Goal: Information Seeking & Learning: Learn about a topic

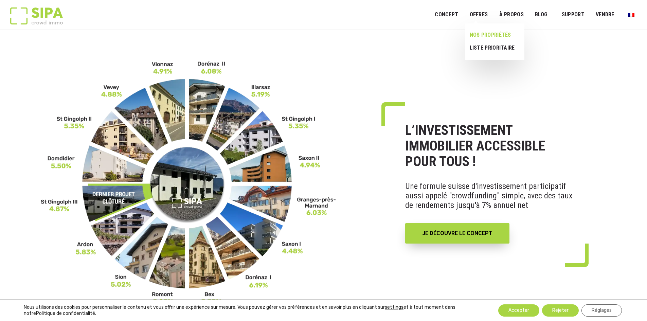
click at [480, 35] on link "NOS PROPRIÉTÉS" at bounding box center [492, 35] width 54 height 13
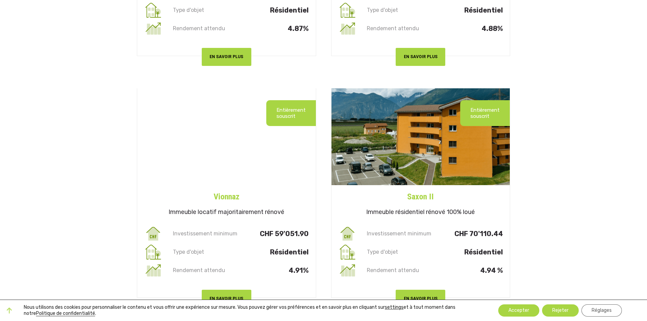
scroll to position [340, 0]
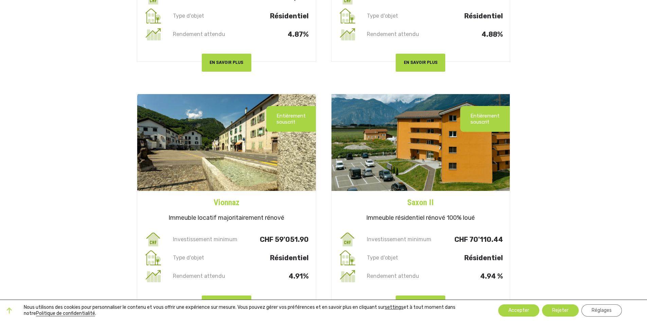
click at [227, 146] on img at bounding box center [226, 142] width 179 height 97
click at [469, 156] on img at bounding box center [420, 142] width 179 height 97
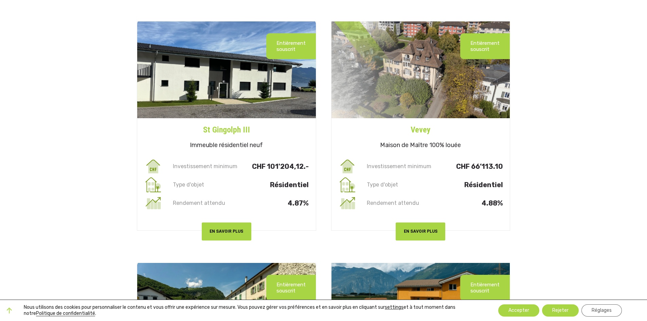
scroll to position [170, 0]
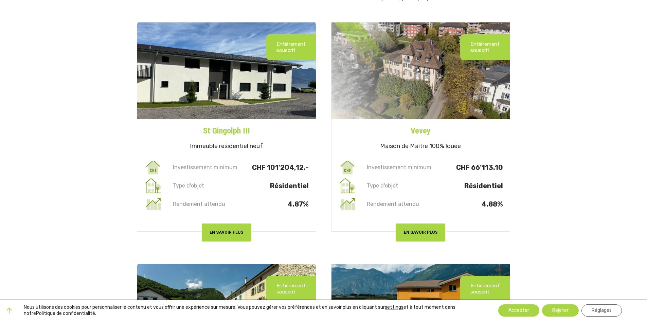
drag, startPoint x: 262, startPoint y: 70, endPoint x: 290, endPoint y: 75, distance: 28.9
click at [261, 70] on img at bounding box center [226, 70] width 179 height 97
click at [390, 83] on img at bounding box center [420, 70] width 179 height 97
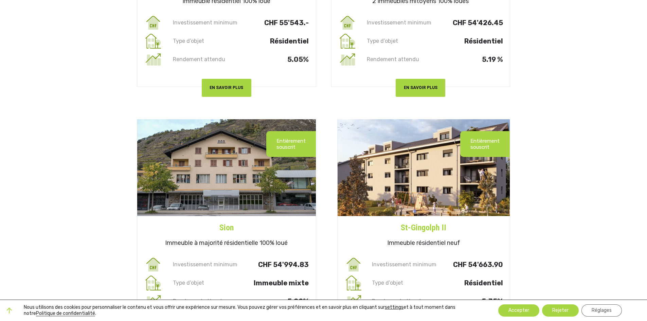
scroll to position [849, 0]
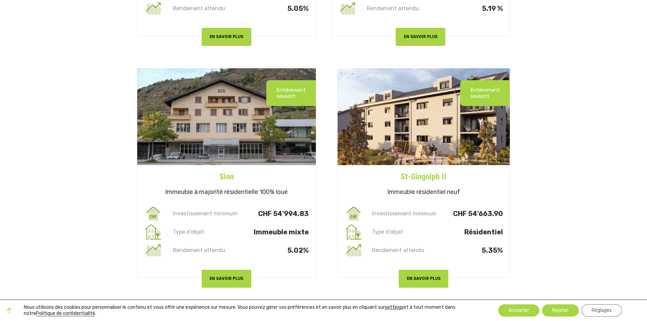
drag, startPoint x: 274, startPoint y: 234, endPoint x: 263, endPoint y: 259, distance: 27.2
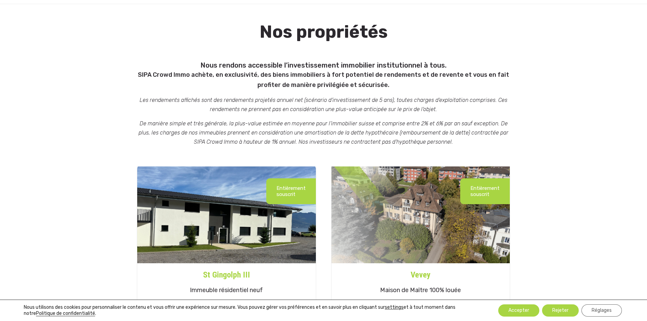
scroll to position [0, 0]
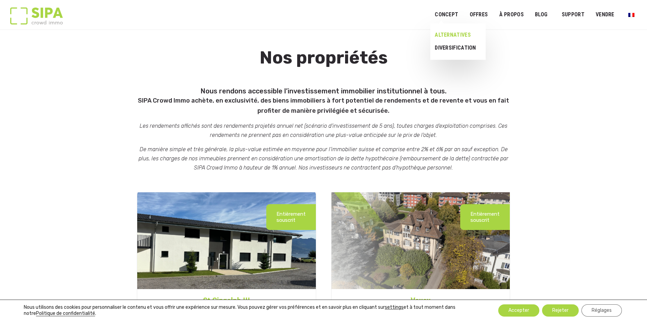
click at [449, 36] on link "ALTERNATIVES" at bounding box center [455, 35] width 50 height 13
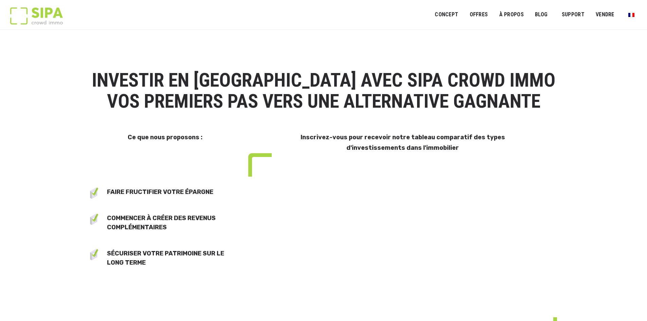
select select "**"
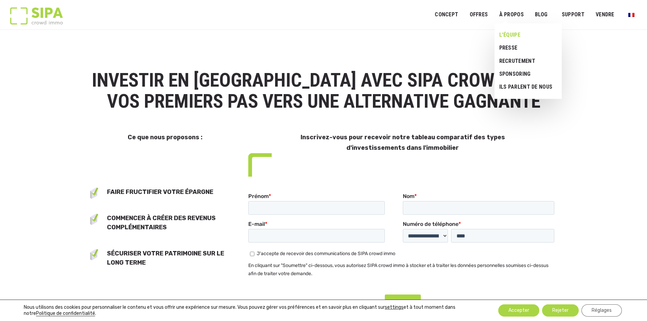
click at [505, 36] on link "L’ÉQUIPE" at bounding box center [525, 35] width 62 height 13
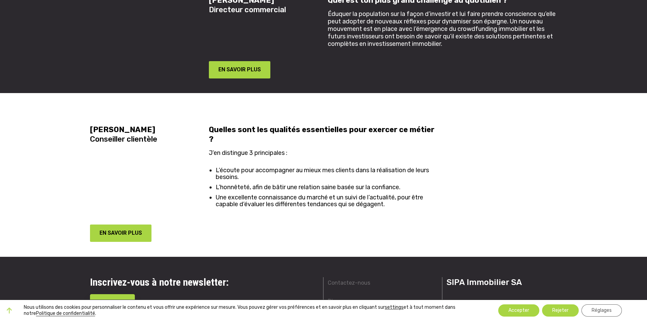
scroll to position [1426, 0]
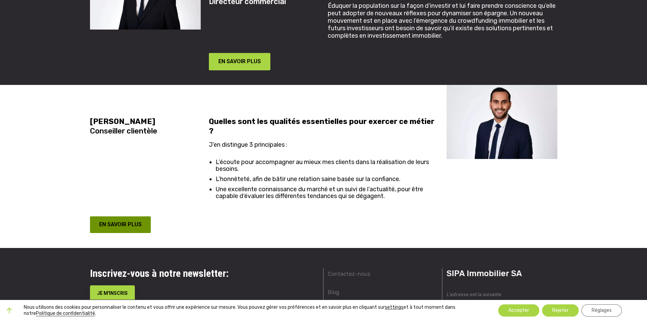
click at [131, 217] on button "EN SAVOIR PLUS" at bounding box center [120, 224] width 61 height 17
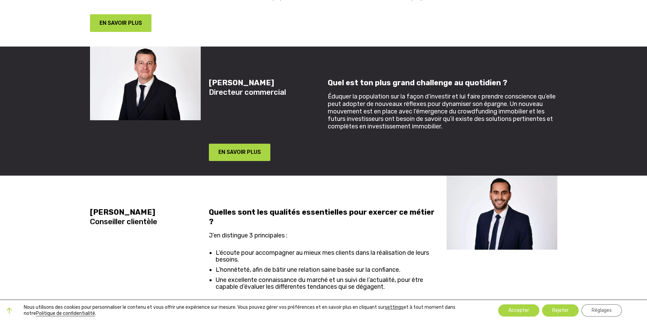
scroll to position [1324, 0]
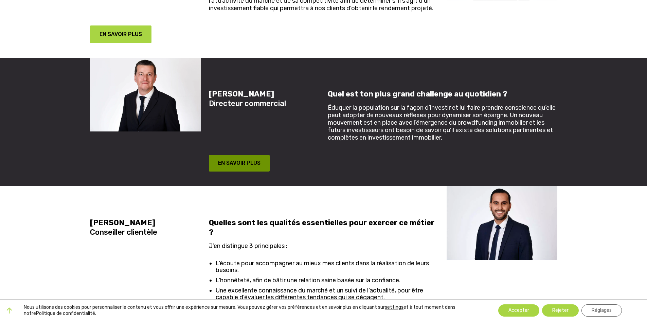
click at [248, 165] on button "EN SAVOIR PLUS" at bounding box center [239, 163] width 61 height 17
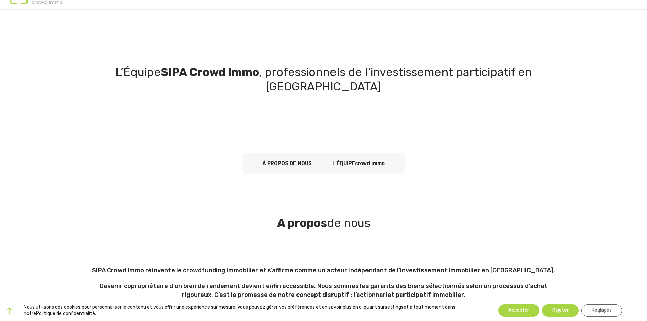
scroll to position [0, 0]
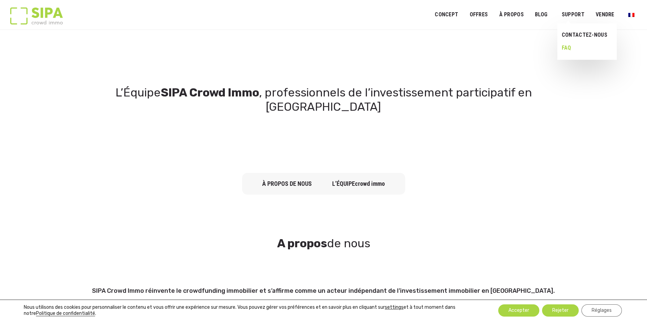
click at [568, 46] on link "FAQ" at bounding box center [584, 47] width 55 height 13
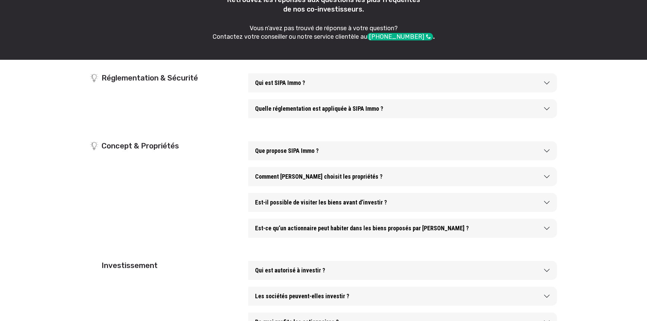
scroll to position [136, 0]
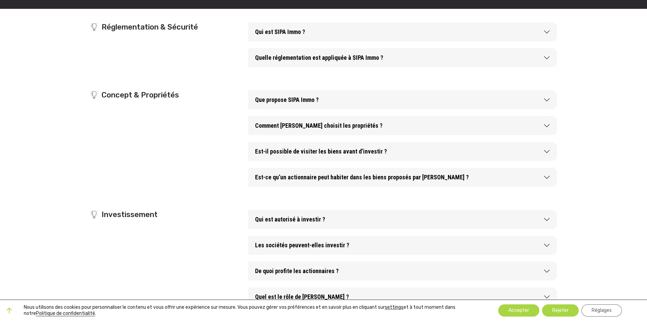
click at [322, 35] on button "Qui est SIPA Immo ?" at bounding box center [402, 31] width 309 height 19
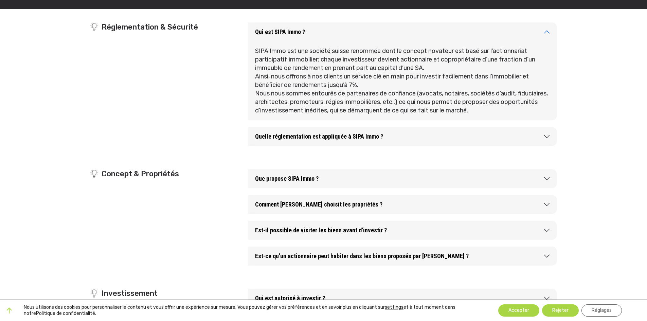
click at [307, 140] on button "Quelle réglementation est appliquée à SIPA Immo ?" at bounding box center [402, 136] width 309 height 19
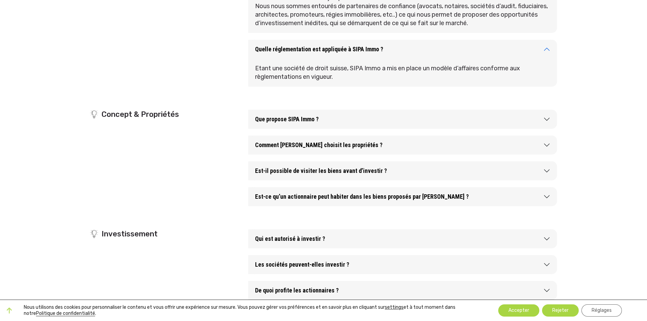
scroll to position [238, 0]
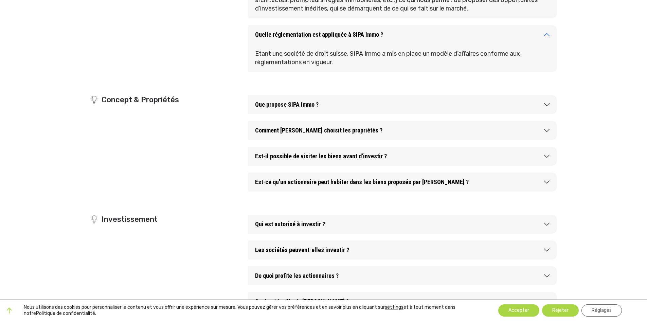
click at [352, 105] on button "Que propose SIPA Immo ?" at bounding box center [402, 104] width 309 height 19
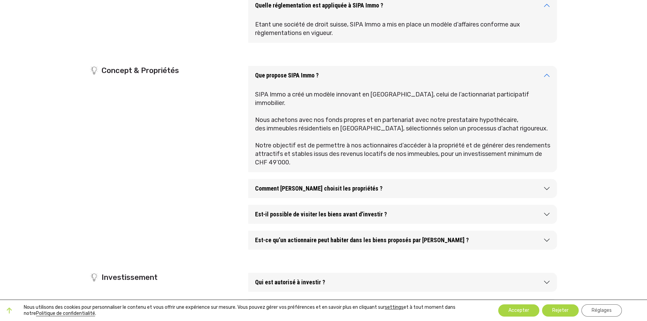
scroll to position [306, 0]
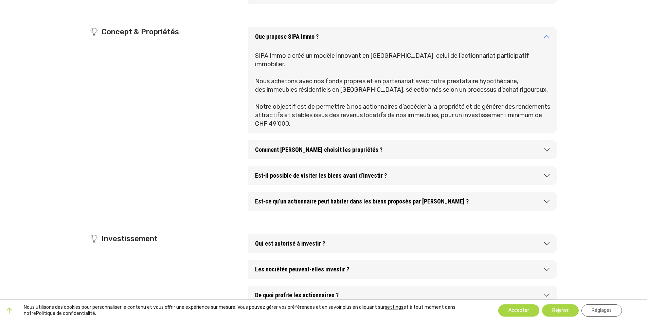
click at [412, 141] on button "Comment SIPA Immo choisit les propriétés ?" at bounding box center [402, 149] width 309 height 19
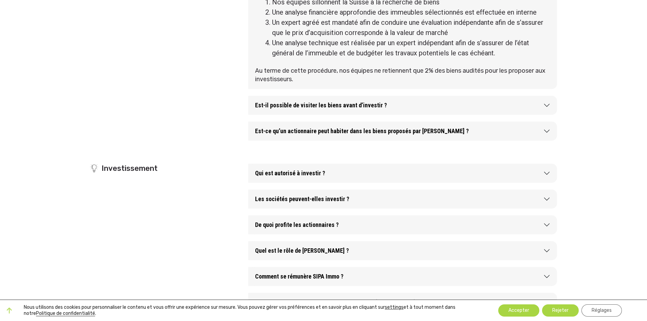
scroll to position [509, 0]
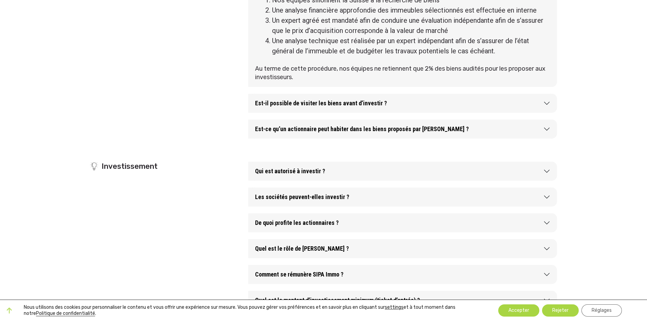
click at [353, 105] on button "Est-il possible de visiter les biens avant d’investir ?" at bounding box center [402, 103] width 309 height 19
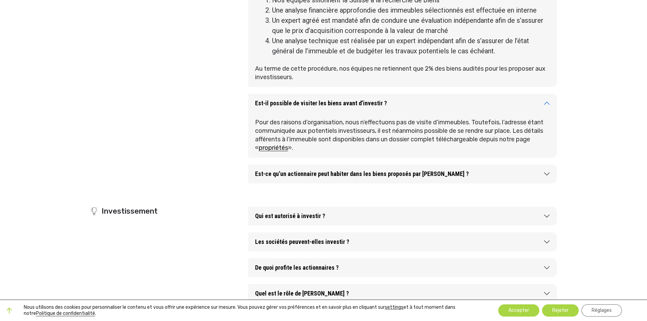
click at [495, 176] on button "Est-ce qu’un actionnaire peut habiter dans les biens proposés par SIPA Immo ?" at bounding box center [402, 173] width 309 height 19
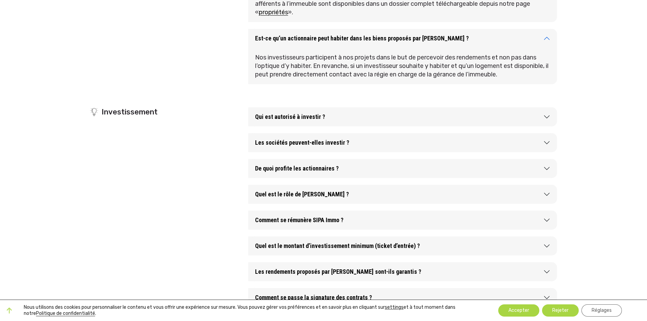
scroll to position [645, 0]
click at [360, 120] on button "Qui est autorisé à investir ?" at bounding box center [402, 116] width 309 height 19
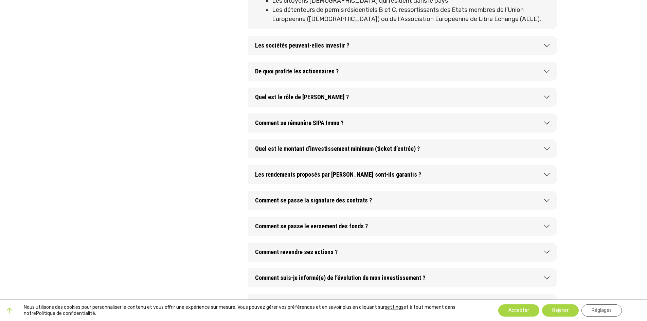
scroll to position [815, 0]
click at [380, 50] on button "Les sociétés peuvent-elles investir ?" at bounding box center [402, 44] width 309 height 19
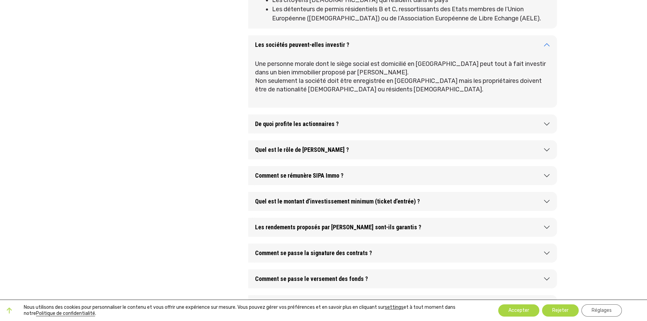
click at [359, 152] on button "Quel est le rôle de SIPA Immo ?" at bounding box center [402, 149] width 309 height 19
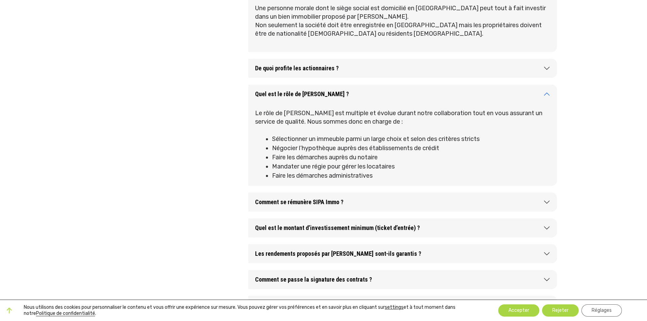
scroll to position [883, 0]
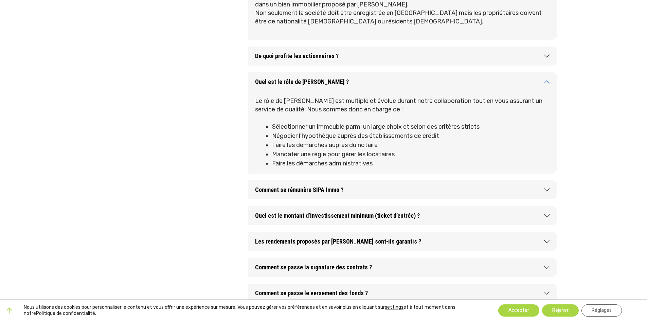
click at [387, 187] on button "Comment se rémunère SIPA Immo ?" at bounding box center [402, 189] width 309 height 19
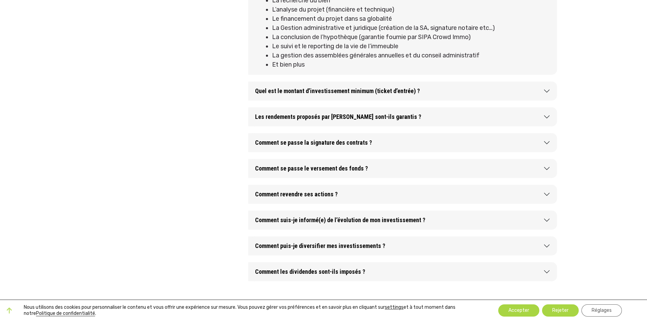
scroll to position [1121, 0]
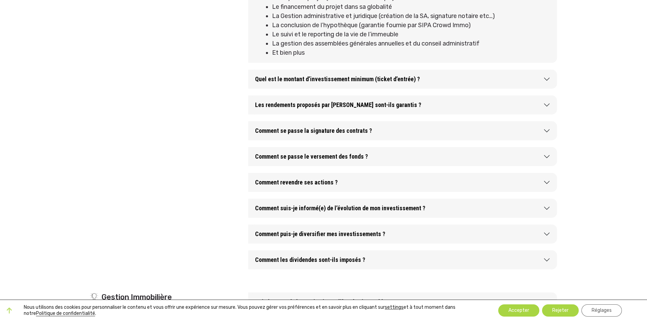
click at [315, 107] on button "Les rendements proposés par SIPA Immo sont-ils garantis ?" at bounding box center [402, 104] width 309 height 19
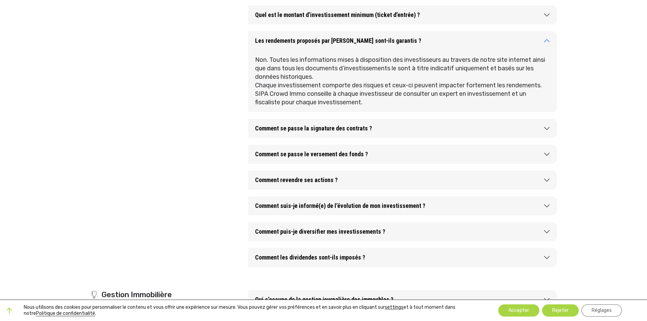
scroll to position [1189, 0]
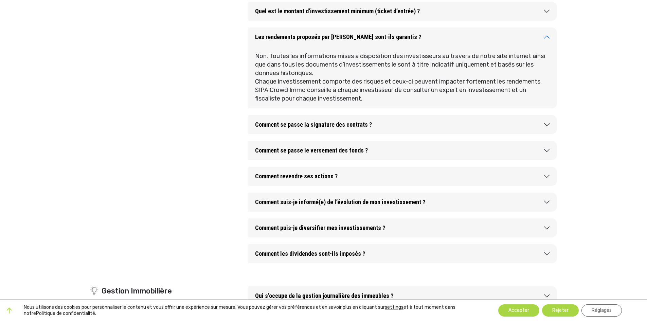
click at [374, 155] on button "Comment se passe le versement des fonds ?" at bounding box center [402, 150] width 309 height 19
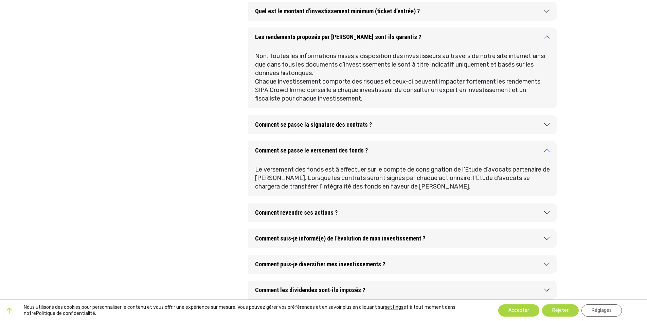
click at [396, 122] on button "Comment se passe la signature des contrats ?" at bounding box center [402, 124] width 309 height 19
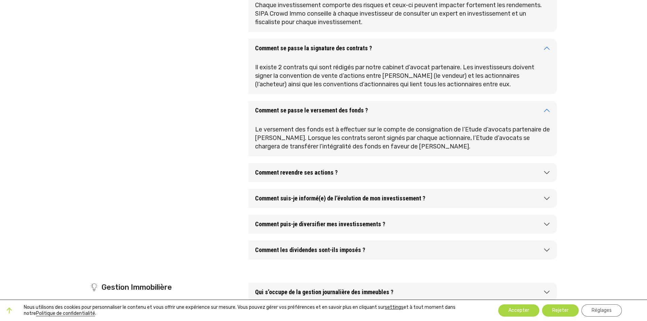
scroll to position [1324, 0]
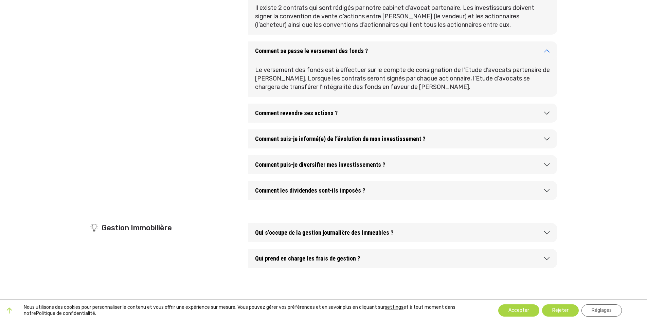
click at [348, 113] on button "Comment revendre ses actions ?" at bounding box center [402, 113] width 309 height 19
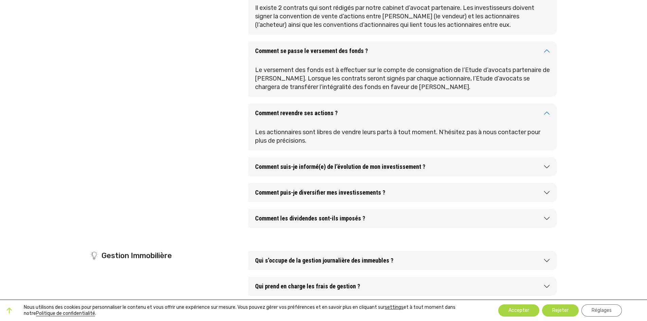
click at [367, 171] on button "Comment suis-je informé(e) de l’évolution de mon investissement ?" at bounding box center [402, 166] width 309 height 19
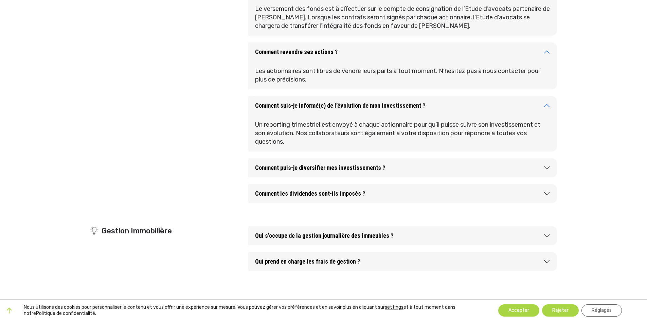
scroll to position [1392, 0]
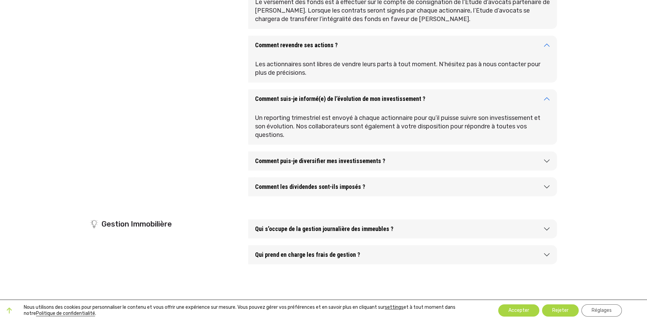
click at [354, 163] on button "Comment puis-je diversifier mes investissements ?" at bounding box center [402, 160] width 309 height 19
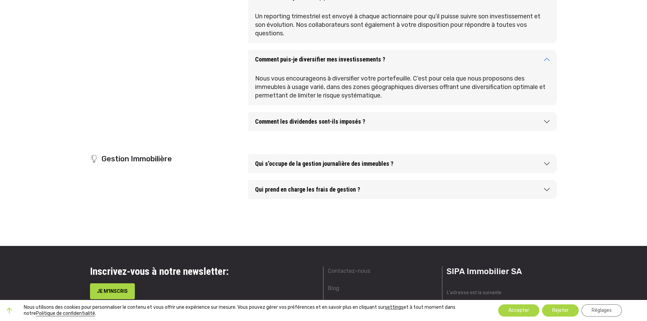
scroll to position [1494, 0]
click at [393, 123] on button "Comment les dividendes sont-ils imposés ?" at bounding box center [402, 121] width 309 height 19
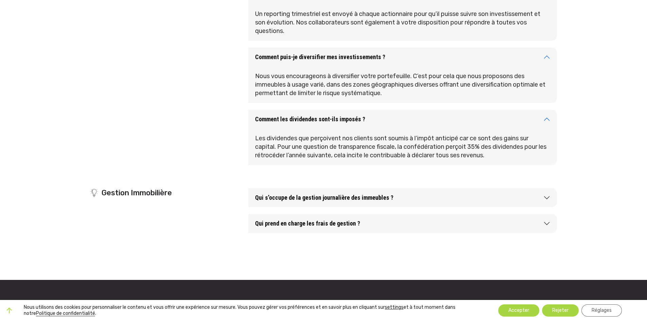
scroll to position [1528, 0]
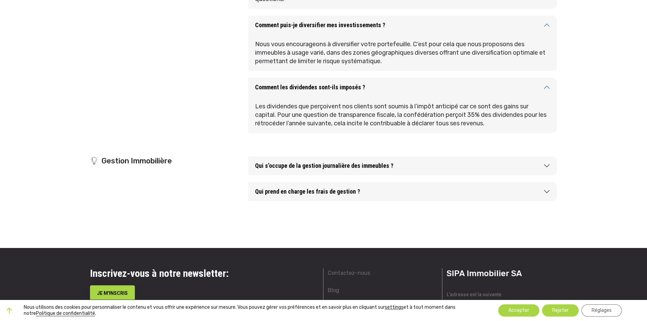
click at [393, 169] on button "Qui s’occupe de la gestion journalière des immeubles ?" at bounding box center [402, 165] width 309 height 19
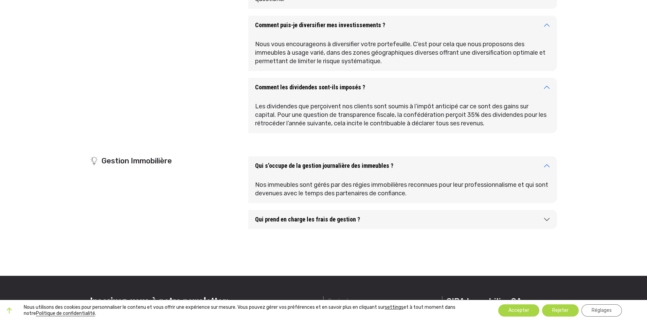
scroll to position [1562, 0]
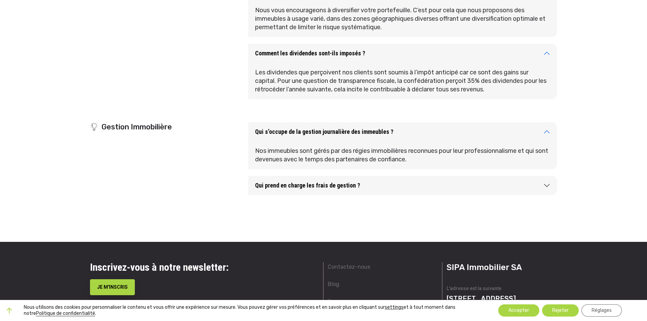
click at [367, 189] on button "Qui prend en charge les frais de gestion ?" at bounding box center [402, 185] width 309 height 19
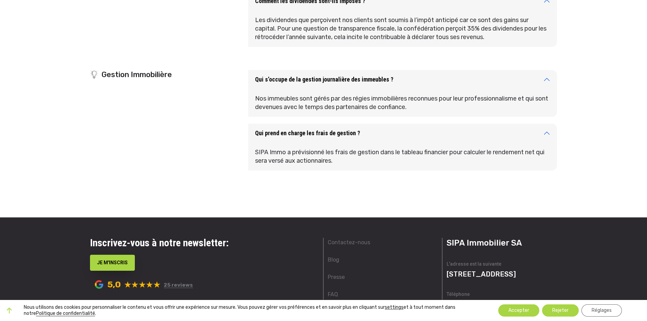
scroll to position [1607, 0]
